Goal: Task Accomplishment & Management: Use online tool/utility

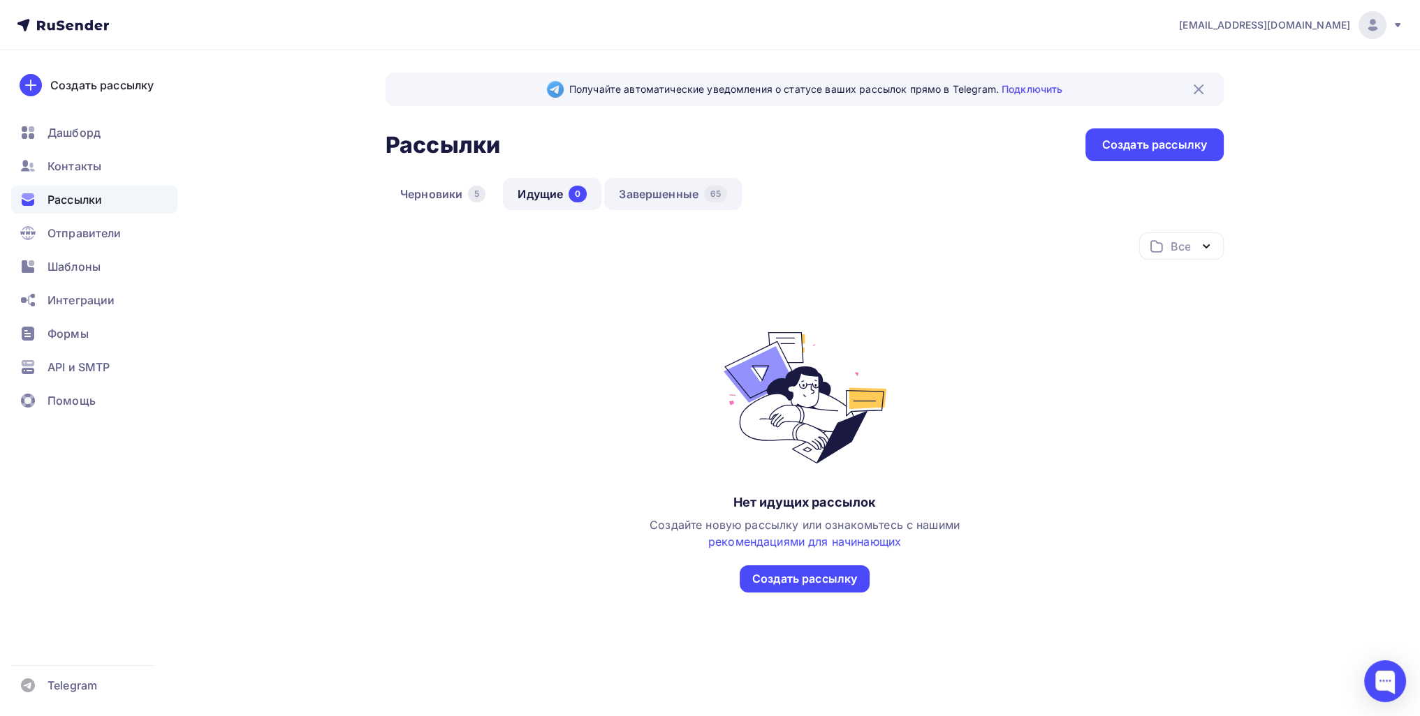
click at [661, 190] on link "Завершенные 65" at bounding box center [673, 194] width 138 height 32
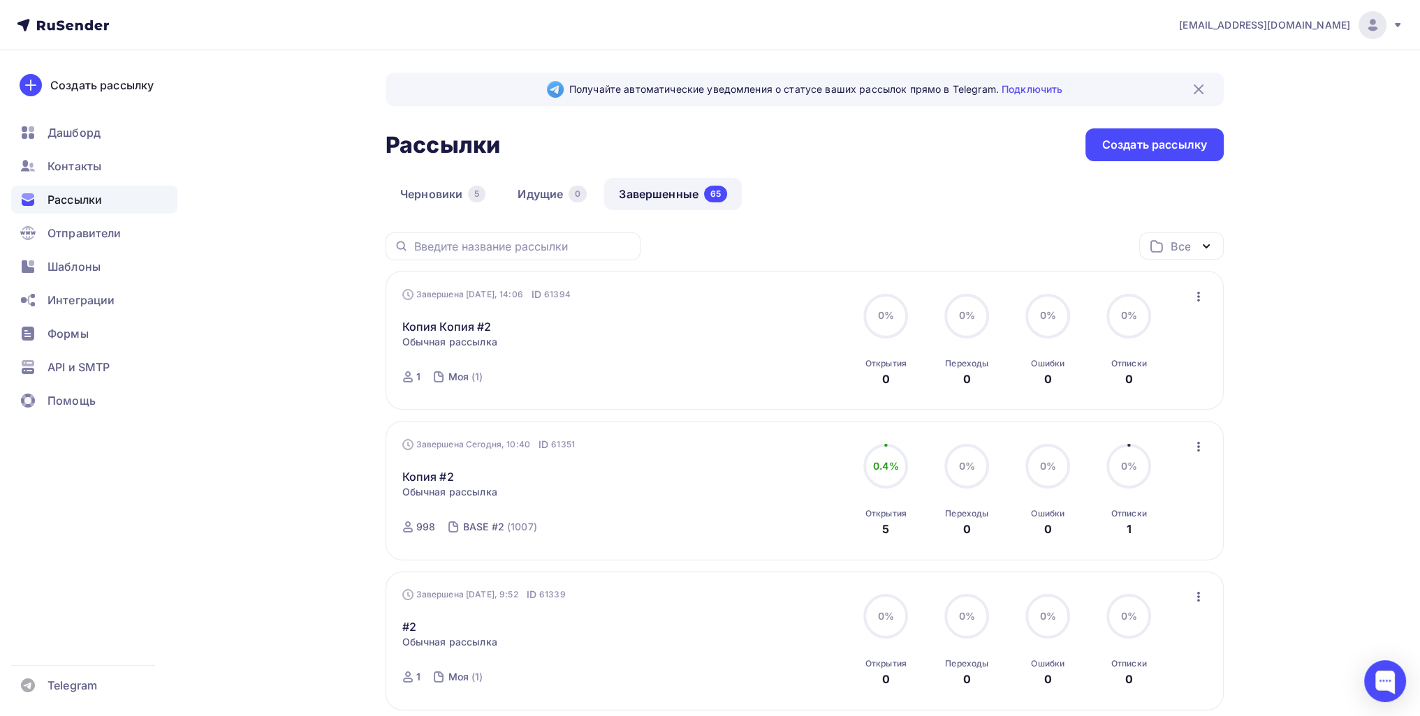
click at [705, 304] on icon "button" at bounding box center [1198, 296] width 17 height 17
click at [705, 390] on div "Копировать в новую" at bounding box center [1133, 388] width 143 height 17
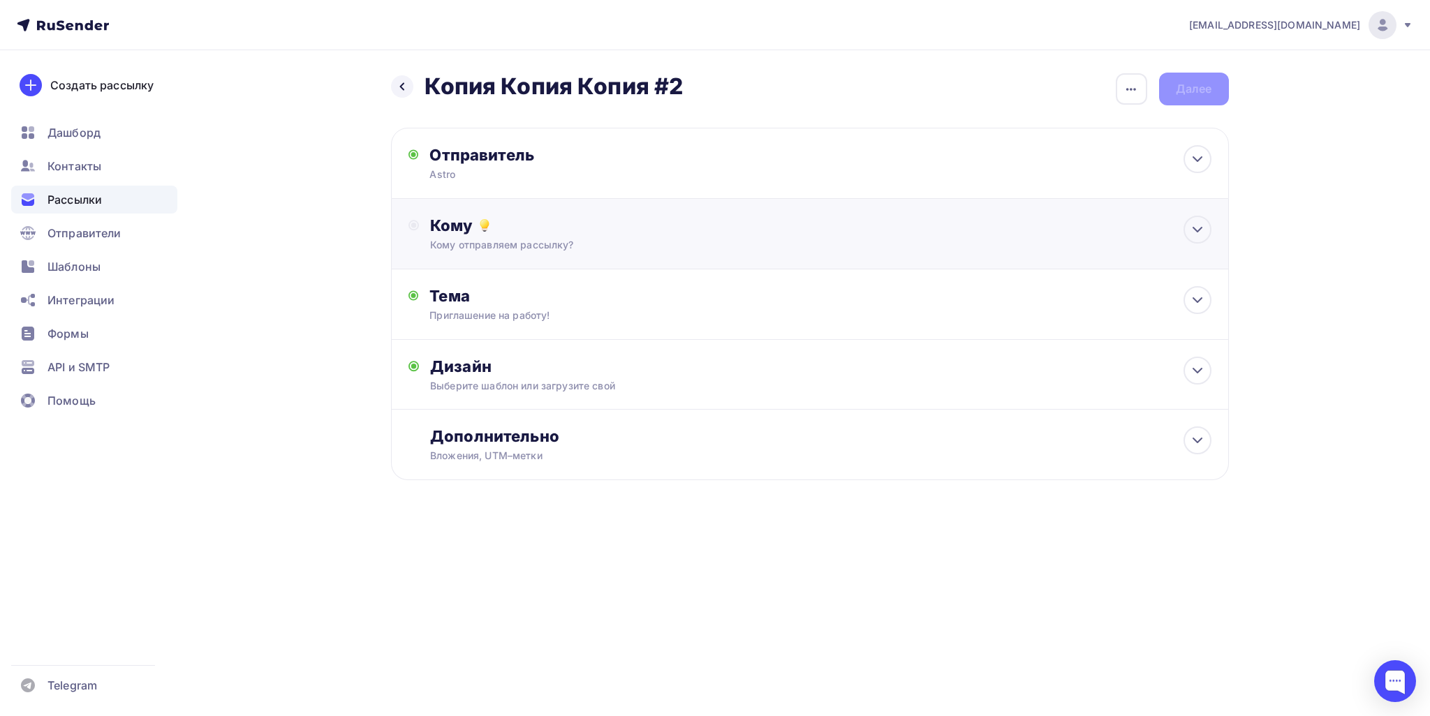
click at [642, 225] on div "Кому" at bounding box center [820, 226] width 781 height 20
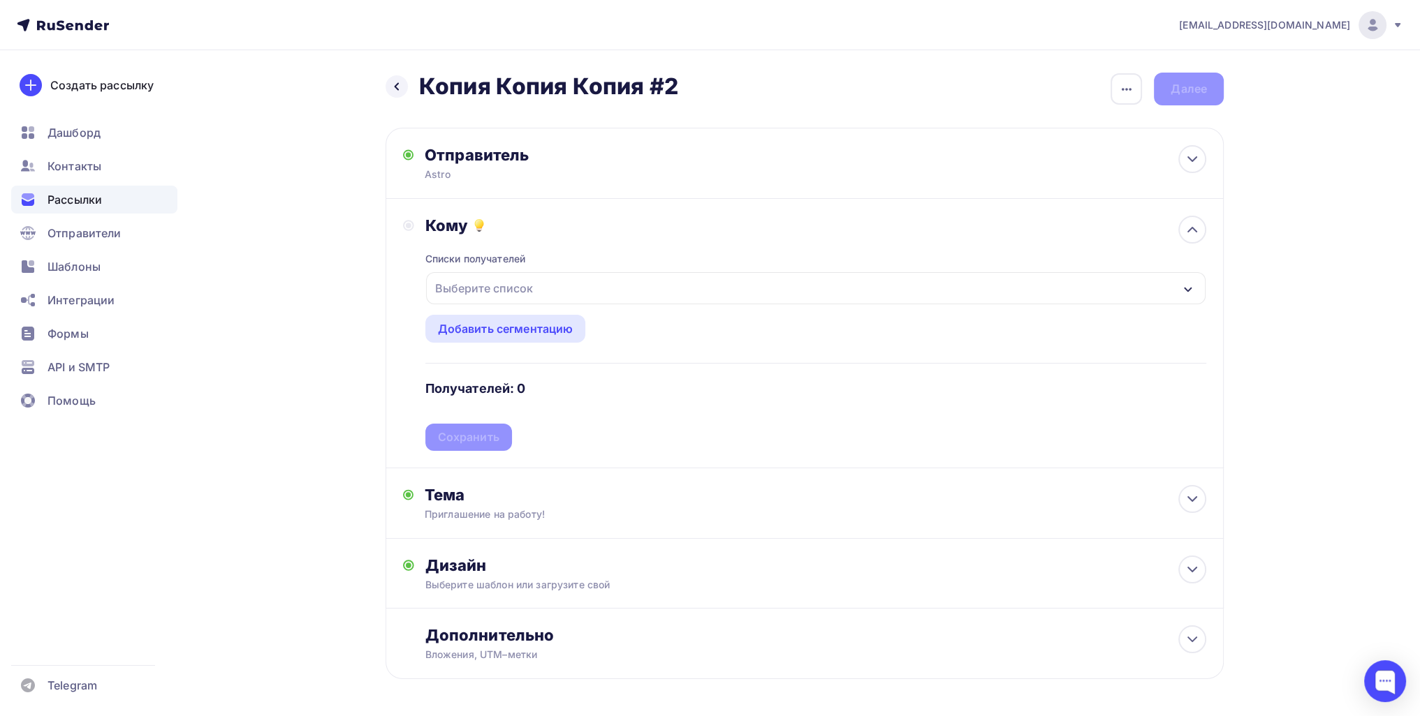
click at [531, 287] on div "Выберите список" at bounding box center [483, 288] width 109 height 25
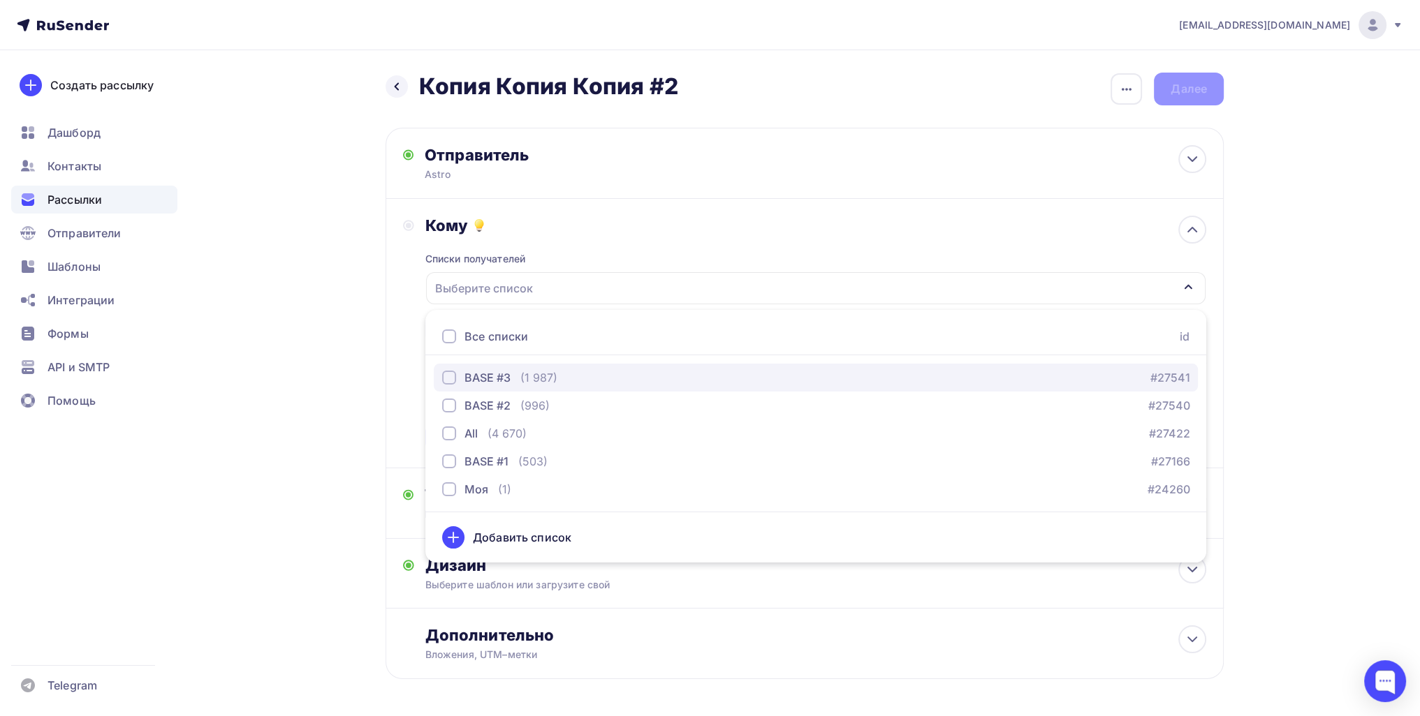
click at [557, 385] on div "BASE #3 (1 987) #27541" at bounding box center [815, 377] width 747 height 17
click at [306, 451] on div "Назад Копия Копия Копия #2 Копия Копия Копия #2 Закончить позже Переименовать р…" at bounding box center [710, 409] width 1145 height 719
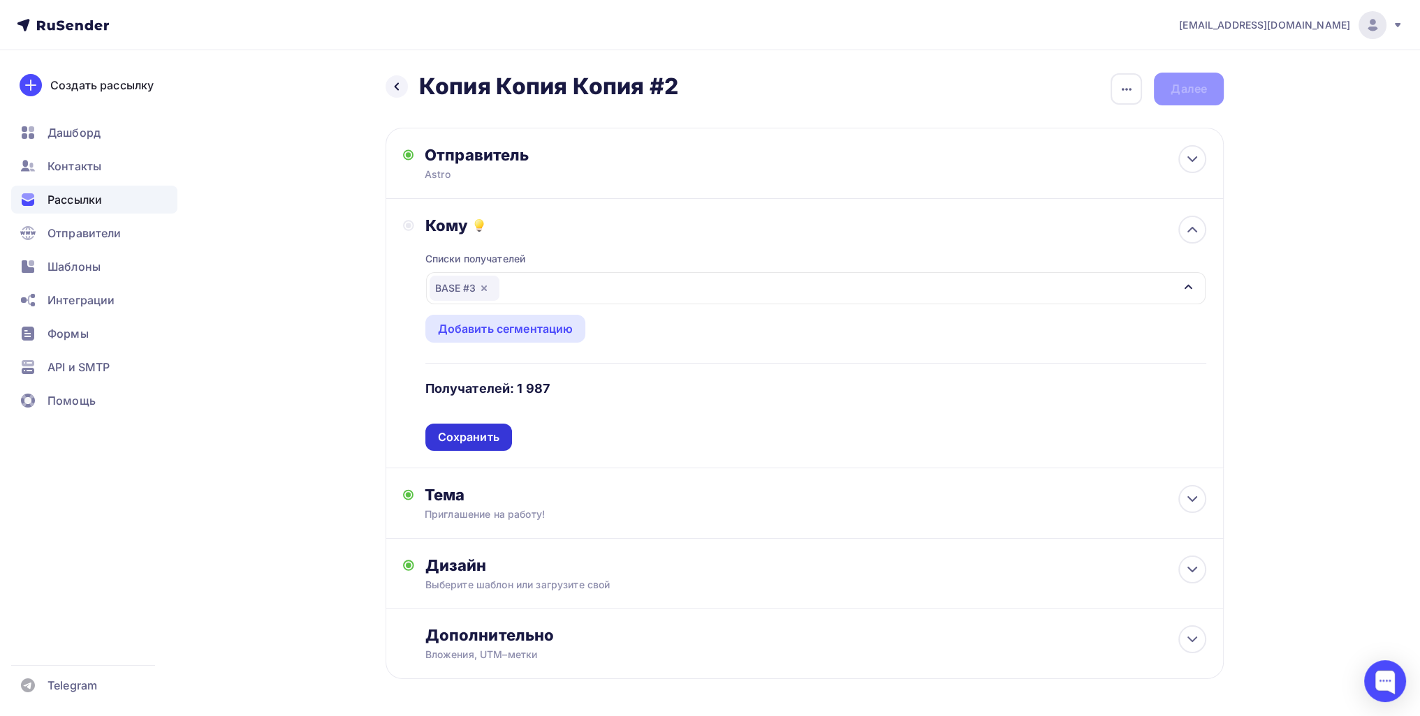
click at [480, 433] on div "Сохранить" at bounding box center [468, 437] width 61 height 16
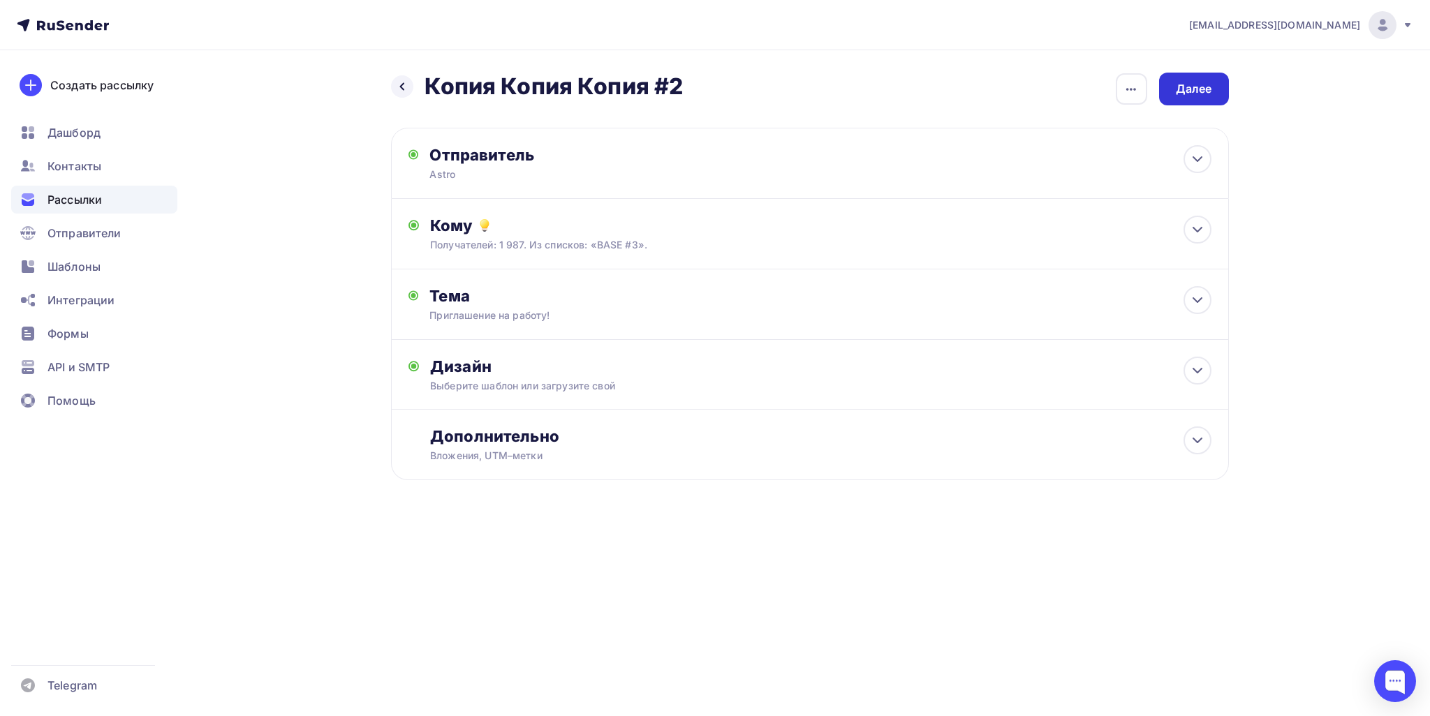
click at [705, 87] on div "Далее" at bounding box center [1194, 89] width 36 height 16
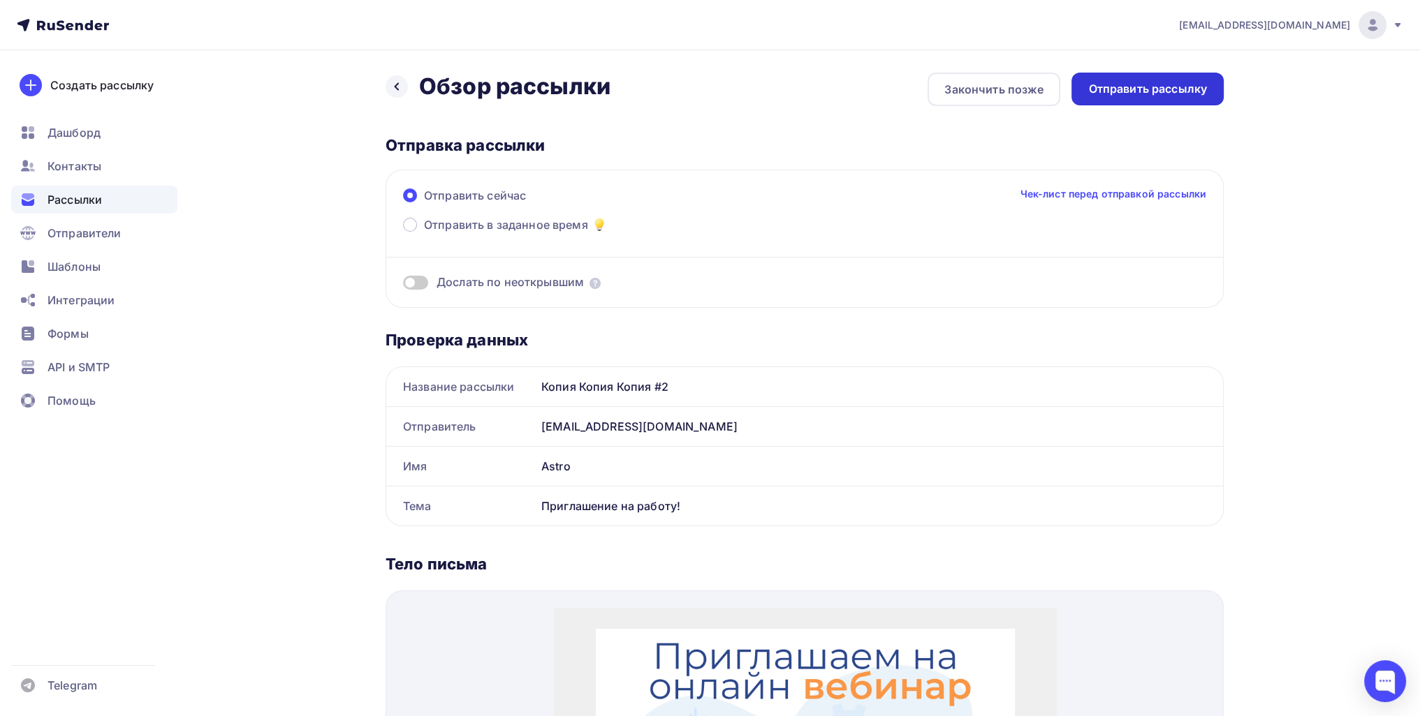
click at [705, 88] on div "Отправить рассылку" at bounding box center [1147, 89] width 119 height 16
